Goal: Task Accomplishment & Management: Manage account settings

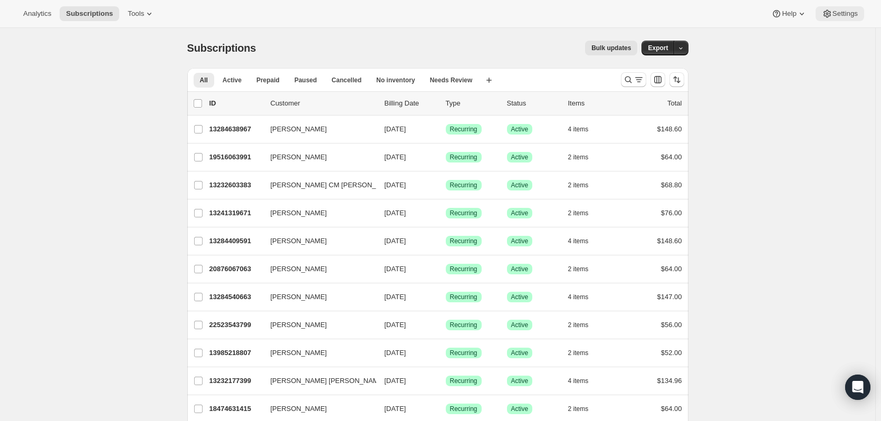
click at [851, 16] on span "Settings" at bounding box center [844, 13] width 25 height 8
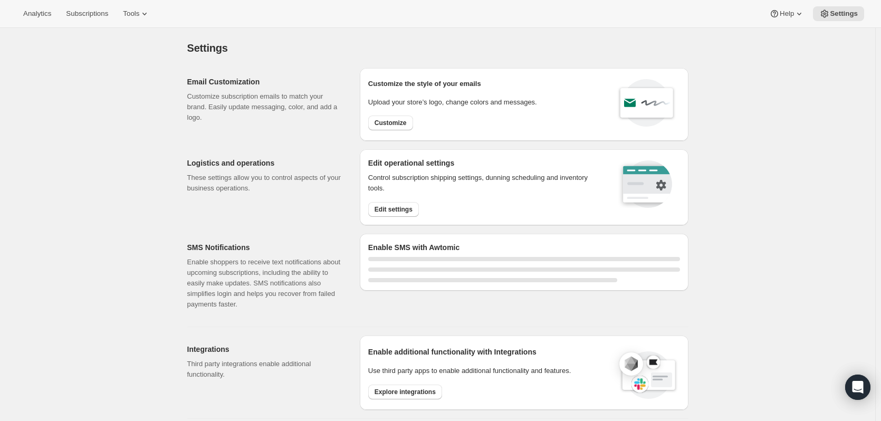
select select "22:00"
select select "09:00"
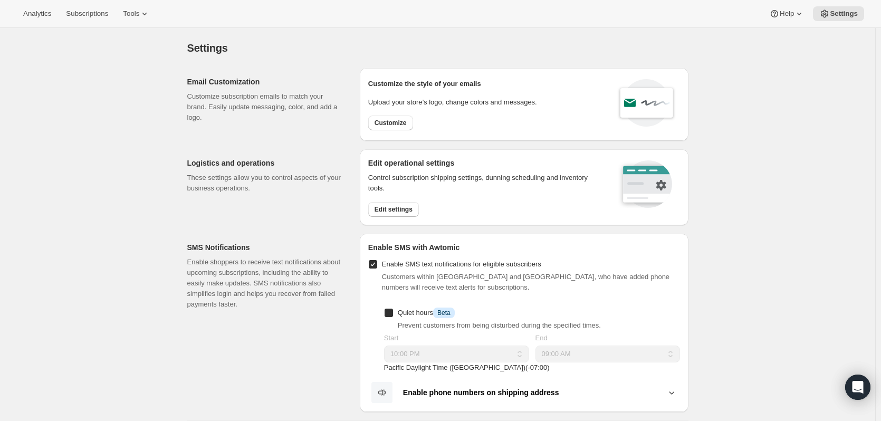
checkbox input "true"
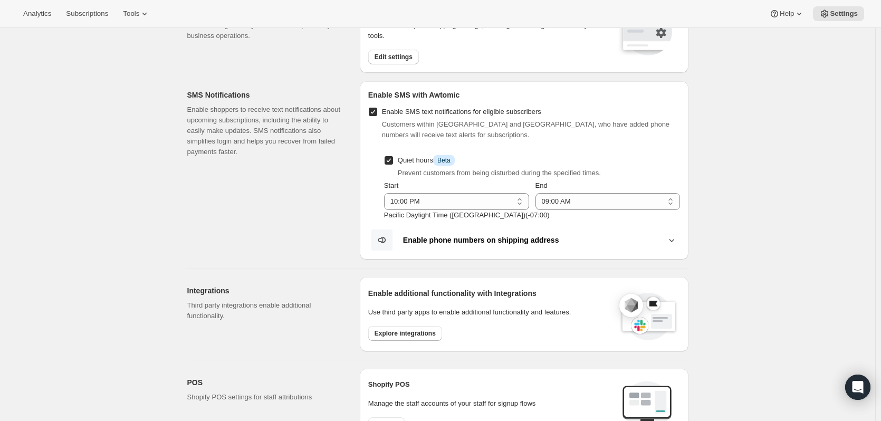
scroll to position [158, 0]
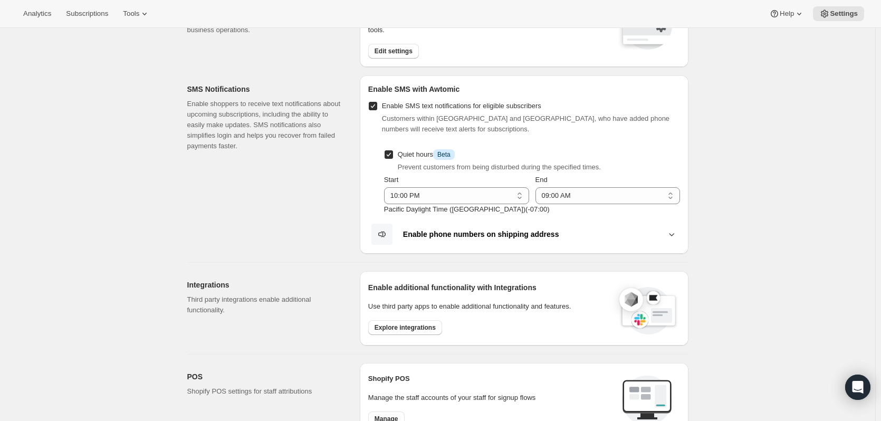
click at [677, 233] on icon at bounding box center [671, 234] width 11 height 11
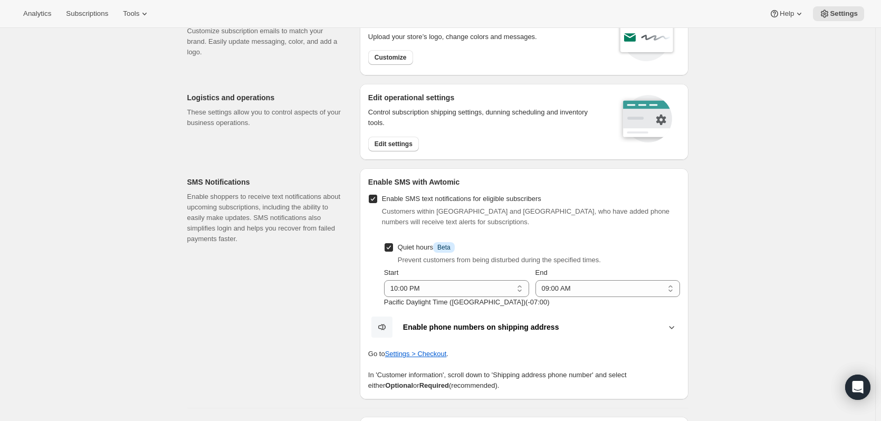
scroll to position [63, 0]
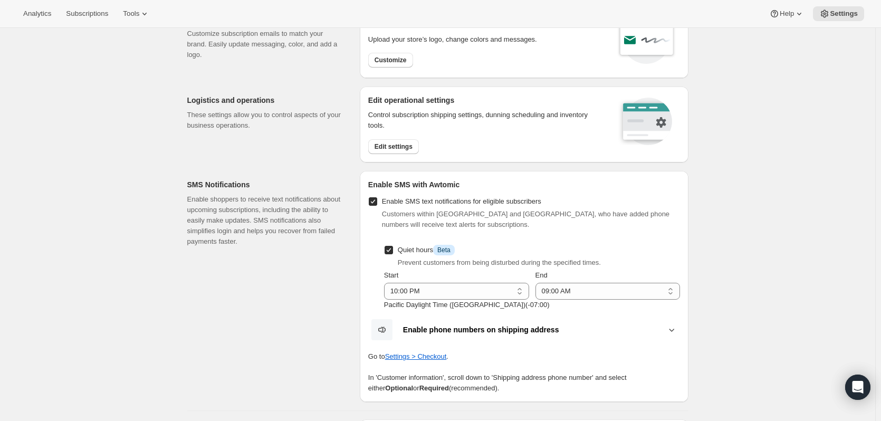
click at [670, 330] on icon at bounding box center [671, 329] width 11 height 11
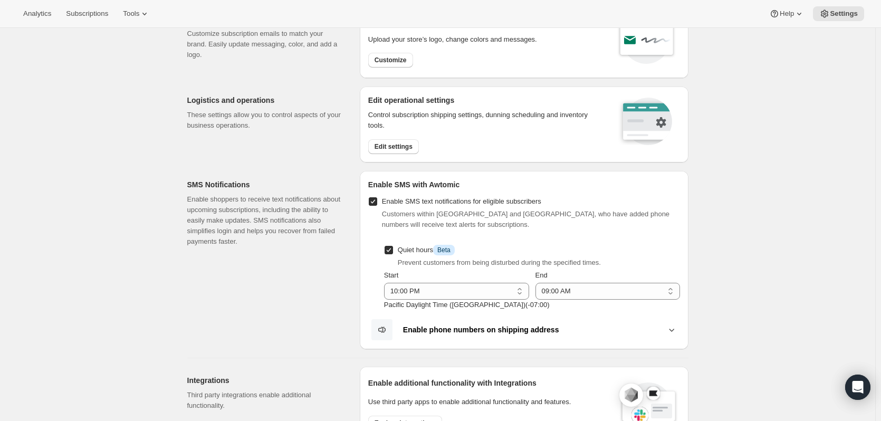
click at [670, 330] on icon at bounding box center [671, 329] width 11 height 11
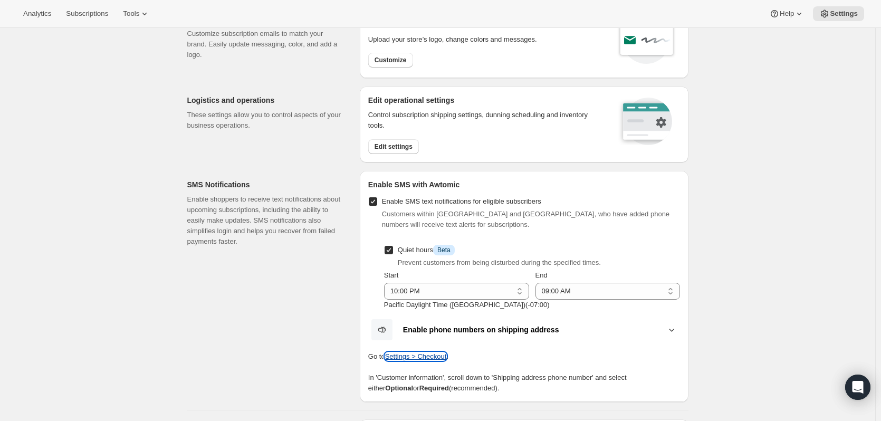
click at [404, 359] on button "Settings > Checkout" at bounding box center [416, 356] width 62 height 8
click at [489, 349] on div "Go to Settings > Checkout ." at bounding box center [524, 351] width 312 height 21
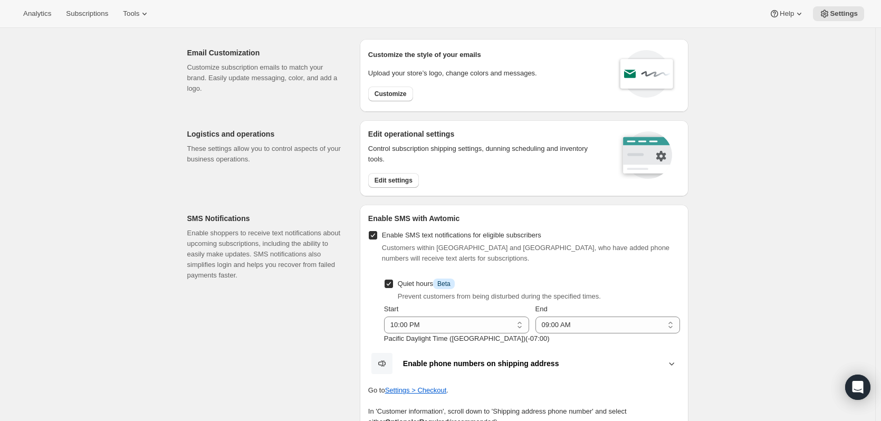
scroll to position [0, 0]
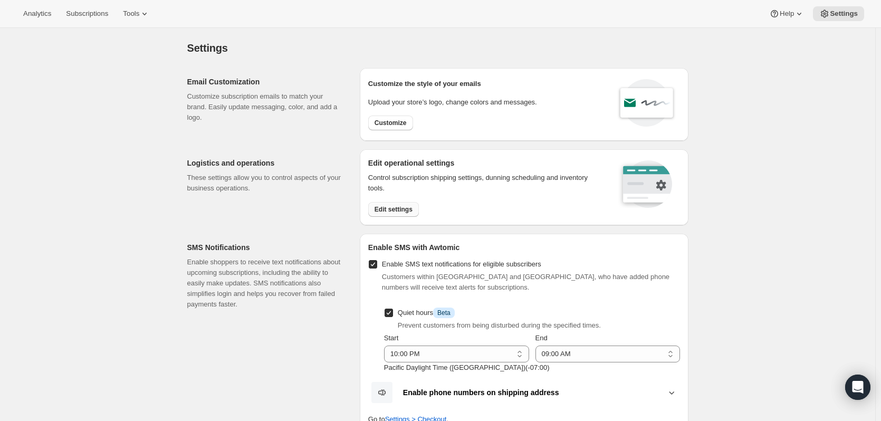
click at [394, 212] on span "Edit settings" at bounding box center [394, 209] width 38 height 8
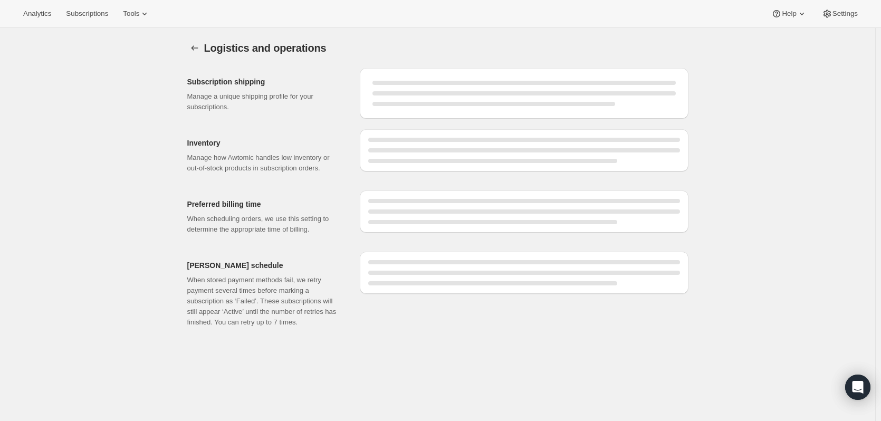
select select "DAY"
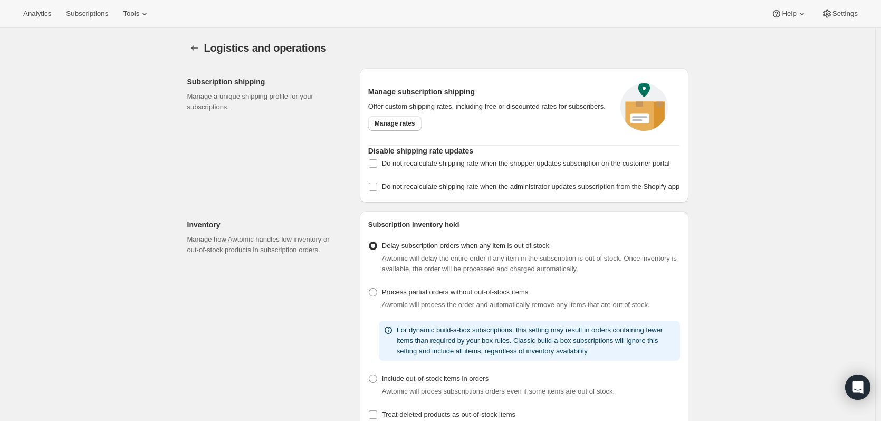
checkbox input "true"
select select "03:00"
select select "PM"
click at [192, 47] on icon "Settings" at bounding box center [194, 48] width 11 height 11
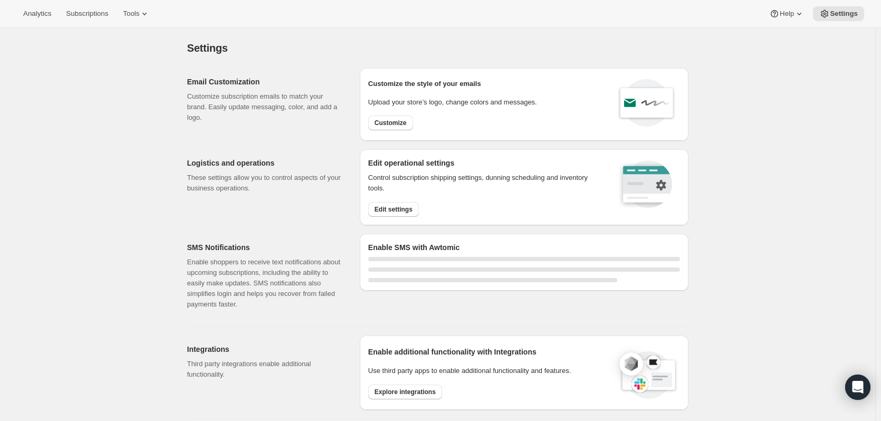
select select "22:00"
select select "09:00"
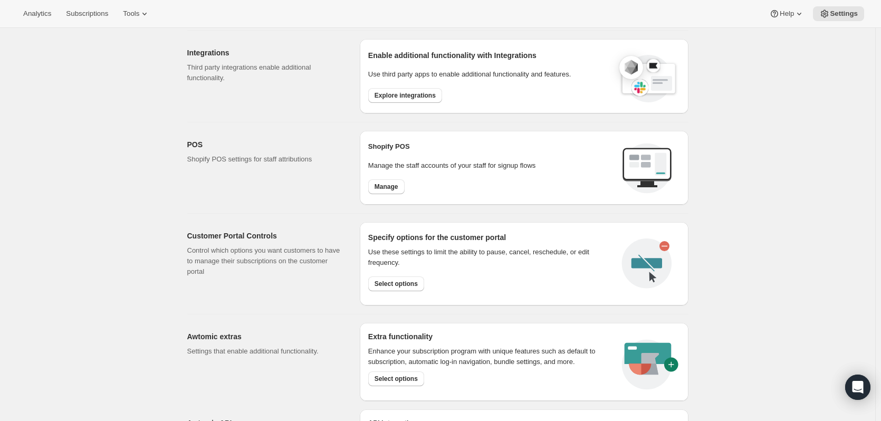
scroll to position [379, 0]
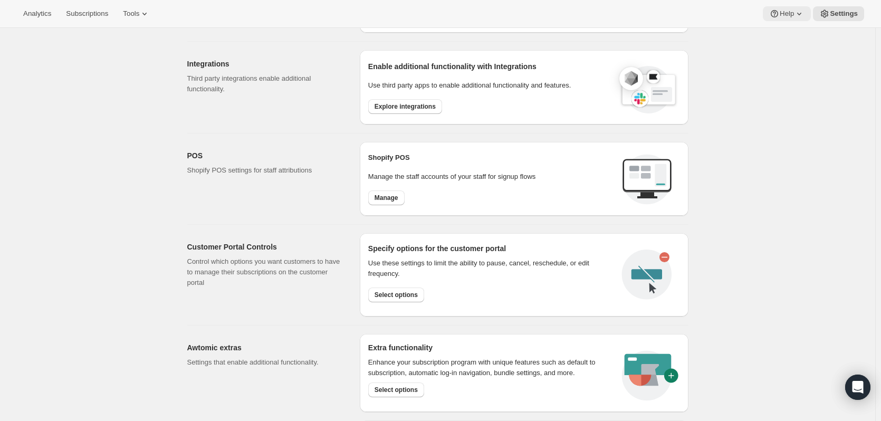
click at [786, 13] on span "Help" at bounding box center [787, 13] width 14 height 8
click at [839, 17] on span "Settings" at bounding box center [844, 13] width 28 height 8
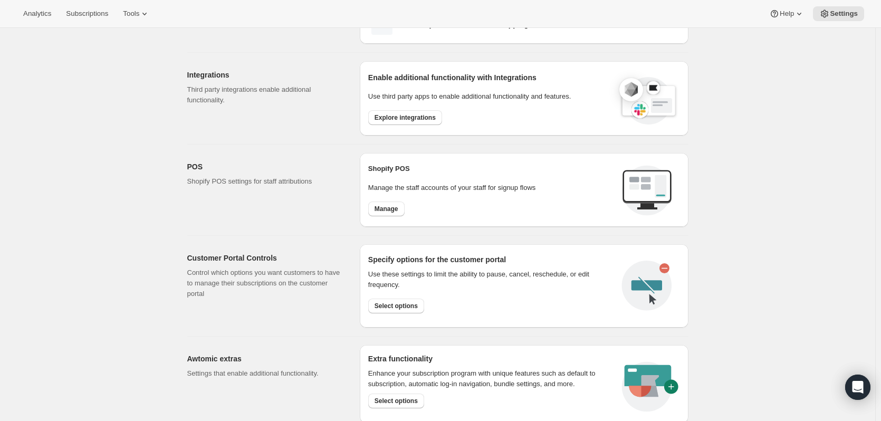
scroll to position [485, 0]
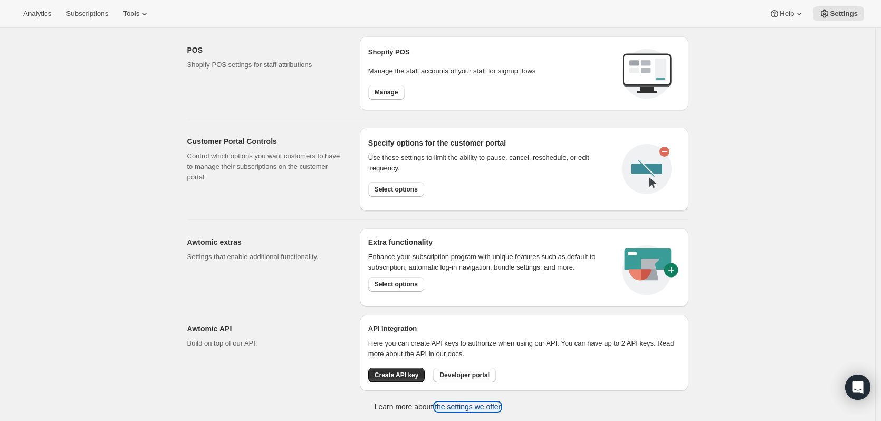
click at [462, 405] on link "the settings we offer" at bounding box center [468, 406] width 66 height 8
